Goal: Navigation & Orientation: Go to known website

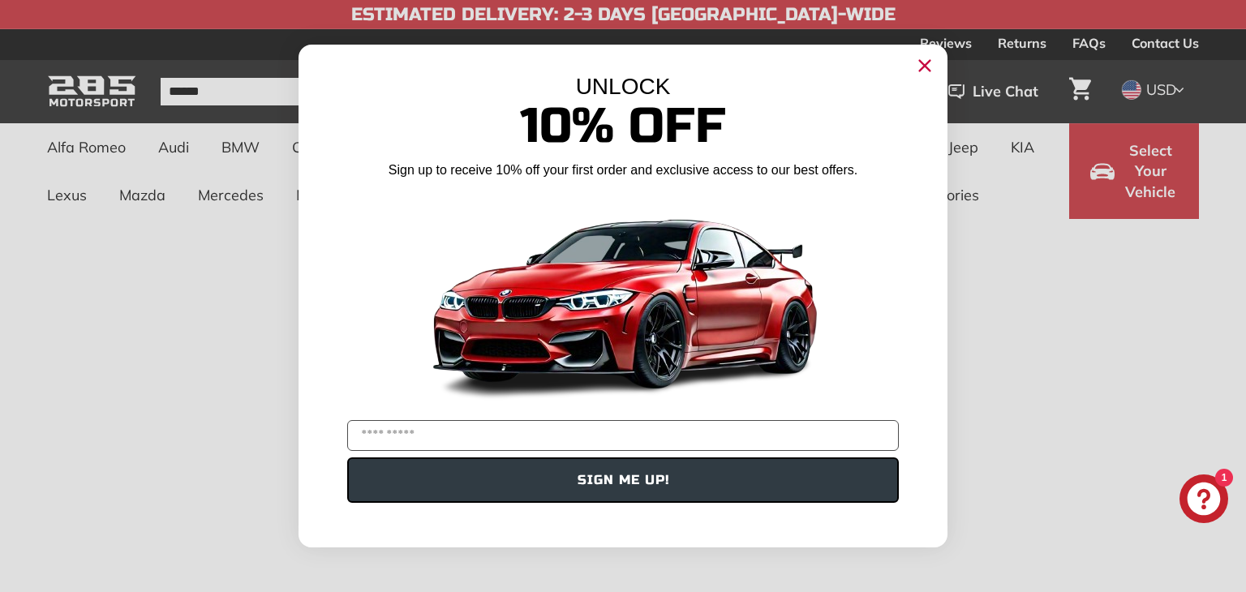
click at [929, 68] on icon "Close dialog" at bounding box center [925, 66] width 11 height 11
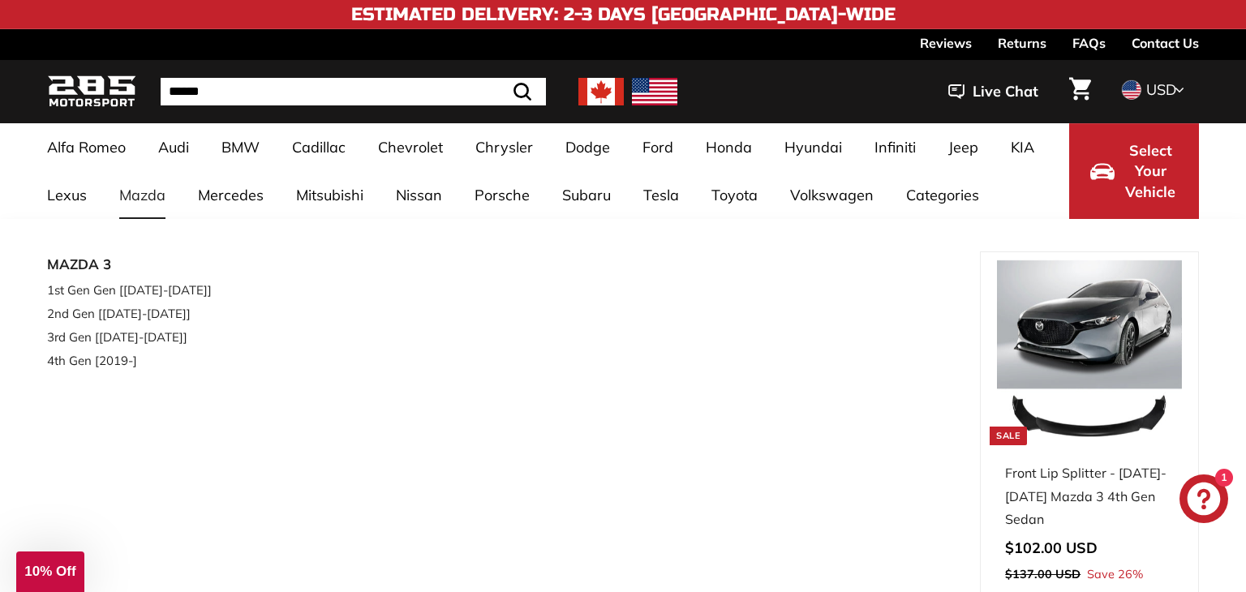
click at [269, 549] on div "MAZDA 3 1st Gen Gen [2006-2008] 2nd Gen [2009-2013] 3rd Gen [2013-2019] 4th Gen…" at bounding box center [513, 468] width 933 height 432
